Goal: Navigation & Orientation: Find specific page/section

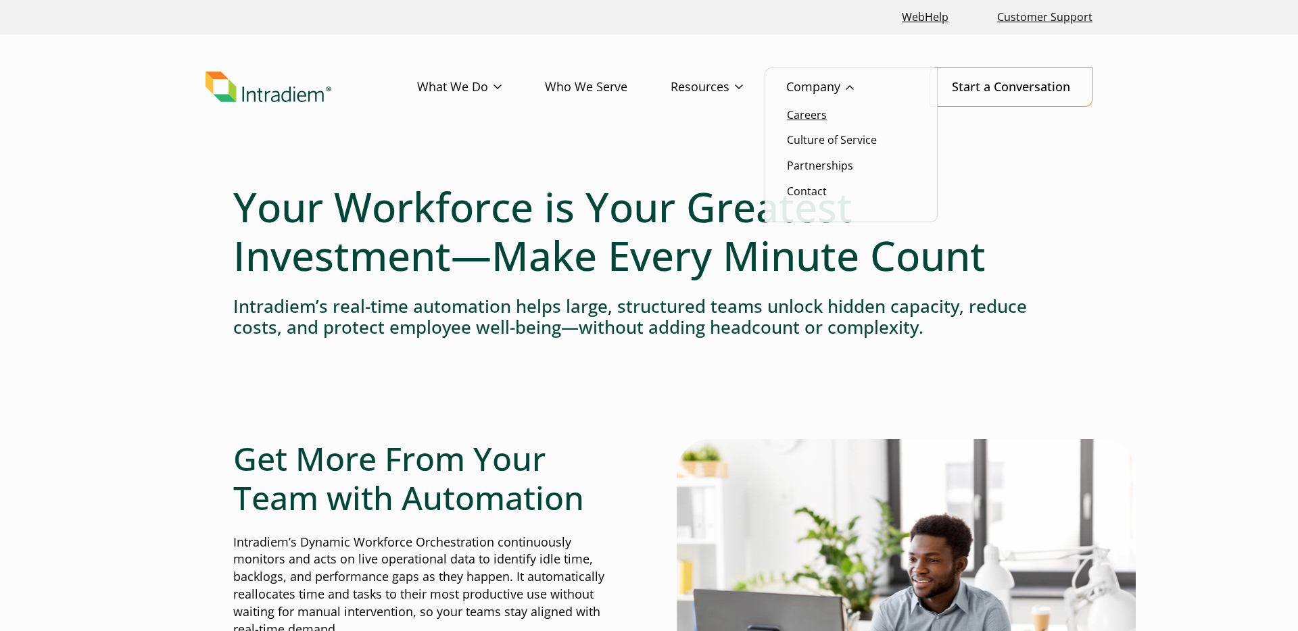
click at [814, 121] on link "Careers" at bounding box center [807, 114] width 40 height 15
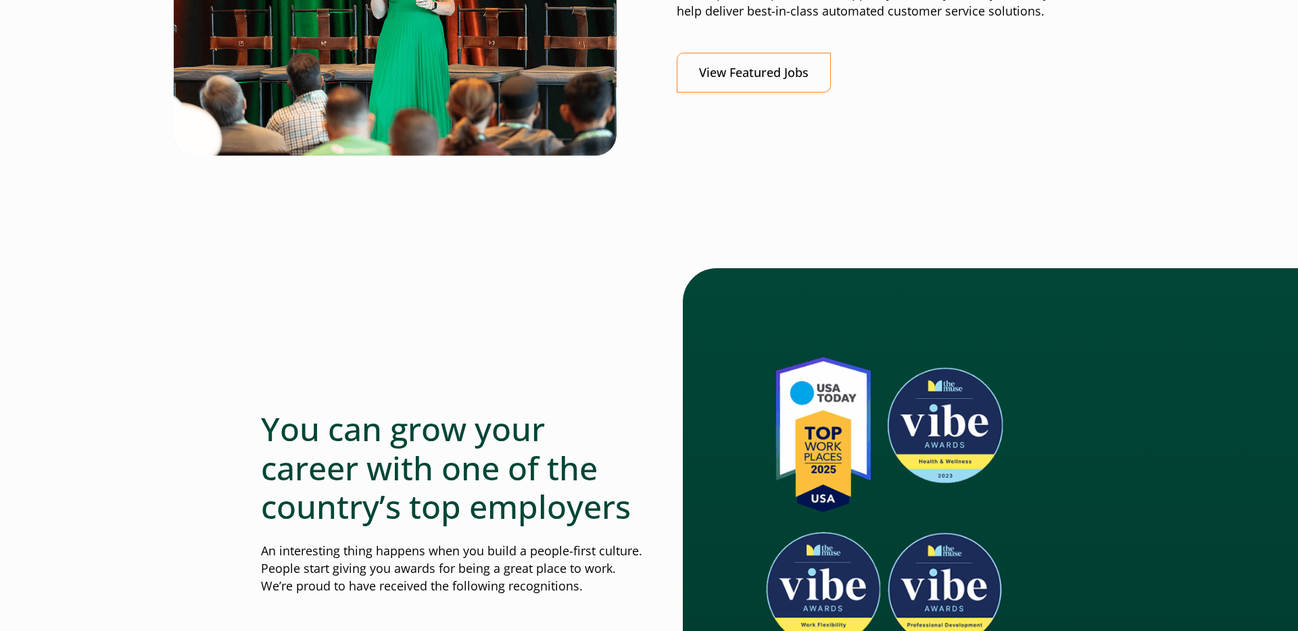
scroll to position [603, 0]
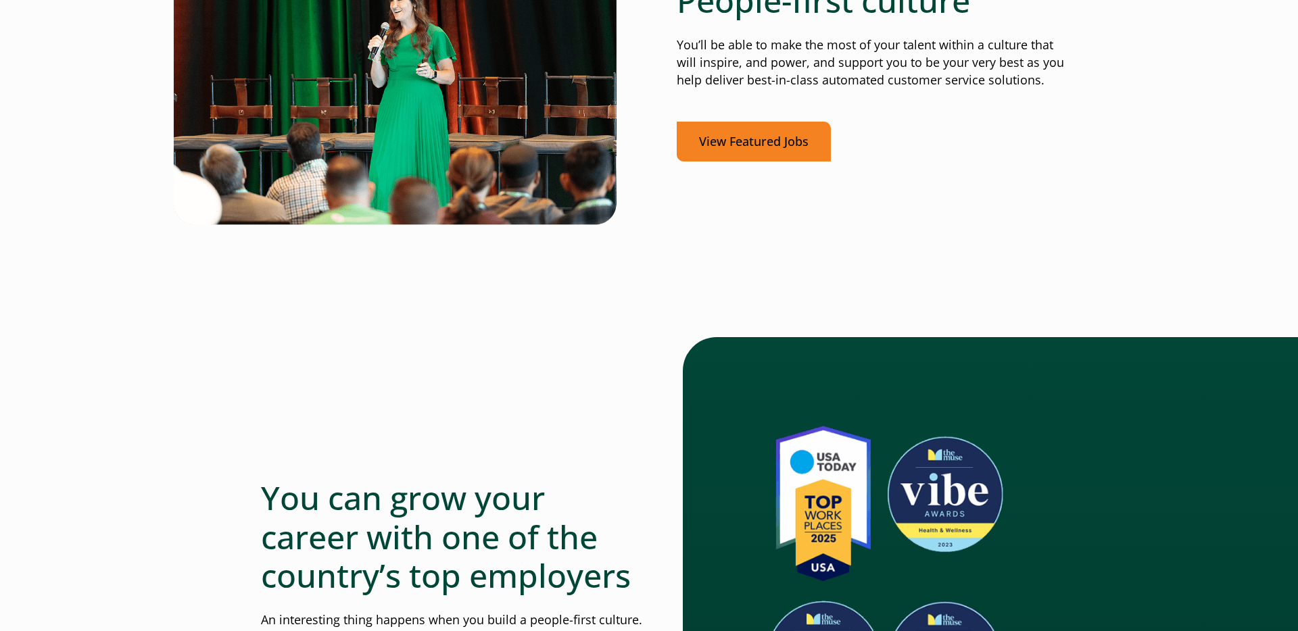
click at [715, 136] on link "View Featured Jobs" at bounding box center [754, 142] width 154 height 40
